Goal: Navigation & Orientation: Find specific page/section

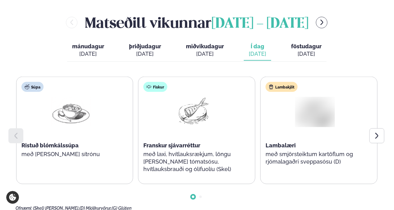
scroll to position [249, 0]
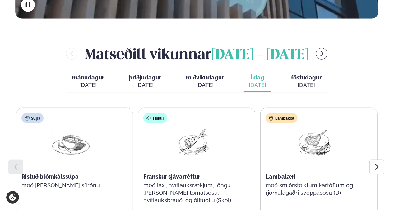
click at [326, 50] on icon "menu-btn-right" at bounding box center [322, 53] width 7 height 7
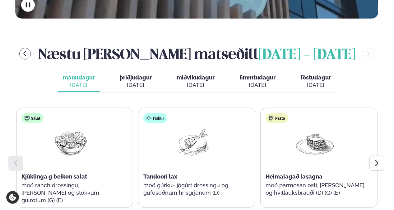
click at [379, 159] on icon at bounding box center [377, 162] width 7 height 7
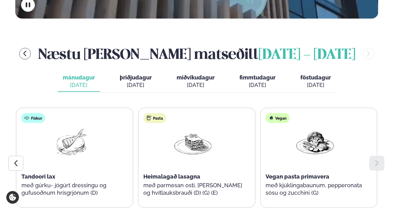
click at [141, 81] on div "[DATE]" at bounding box center [136, 84] width 32 height 7
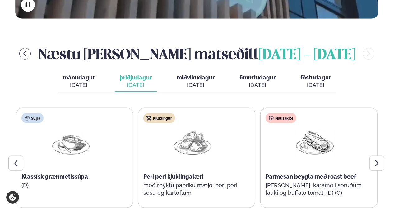
click at [380, 159] on icon at bounding box center [377, 162] width 7 height 7
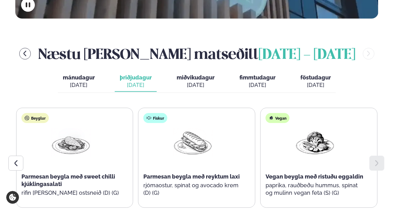
click at [191, 74] on span "miðvikudagur" at bounding box center [196, 77] width 38 height 7
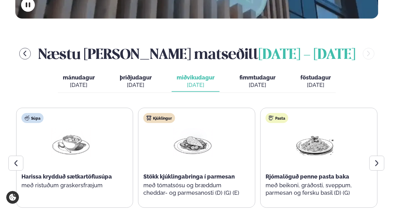
click at [374, 159] on icon at bounding box center [377, 162] width 7 height 7
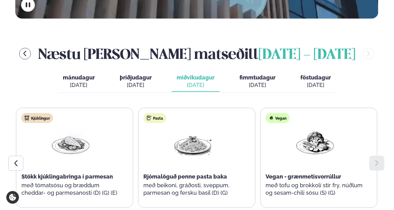
click at [261, 74] on span "fimmtudagur" at bounding box center [258, 77] width 36 height 7
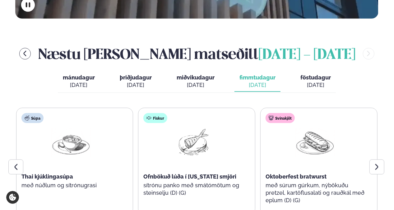
click at [380, 163] on icon at bounding box center [377, 166] width 7 height 7
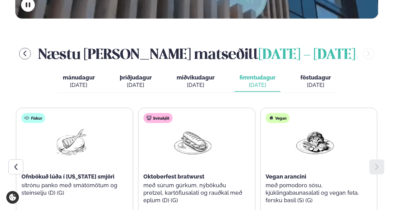
click at [311, 74] on span "föstudagur" at bounding box center [316, 77] width 31 height 7
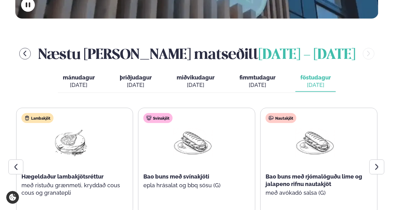
click at [380, 159] on div at bounding box center [377, 166] width 15 height 15
